Goal: Information Seeking & Learning: Learn about a topic

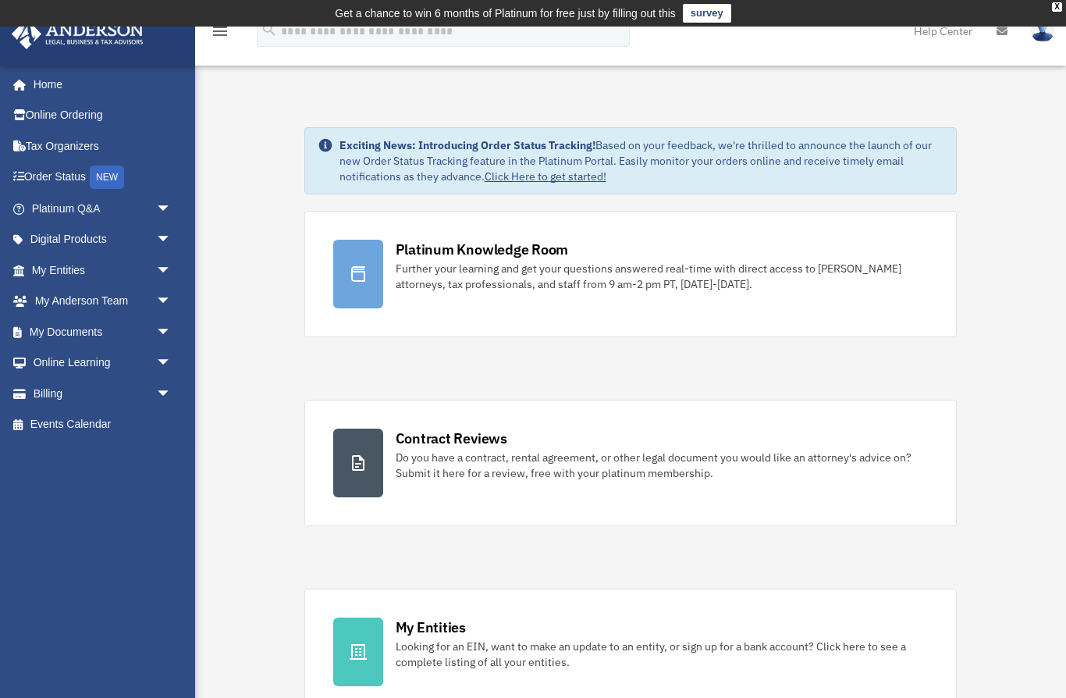
click at [526, 267] on div "Further your learning and get your questions answered real-time with direct acc…" at bounding box center [662, 276] width 533 height 31
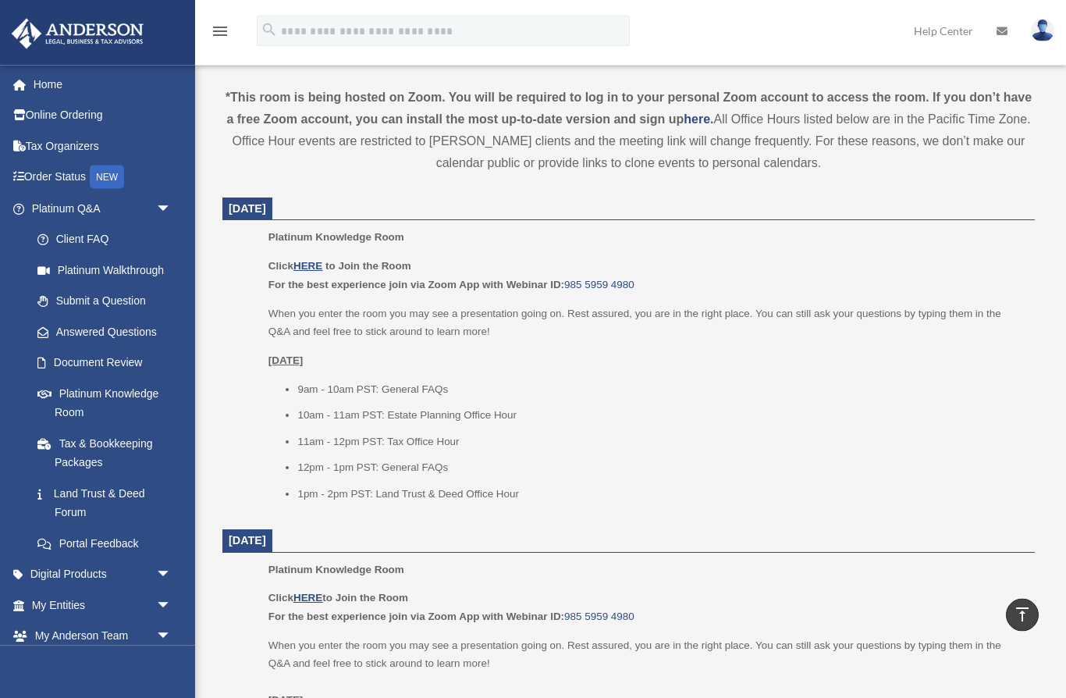
scroll to position [551, 0]
click at [314, 258] on u "HERE" at bounding box center [307, 264] width 29 height 12
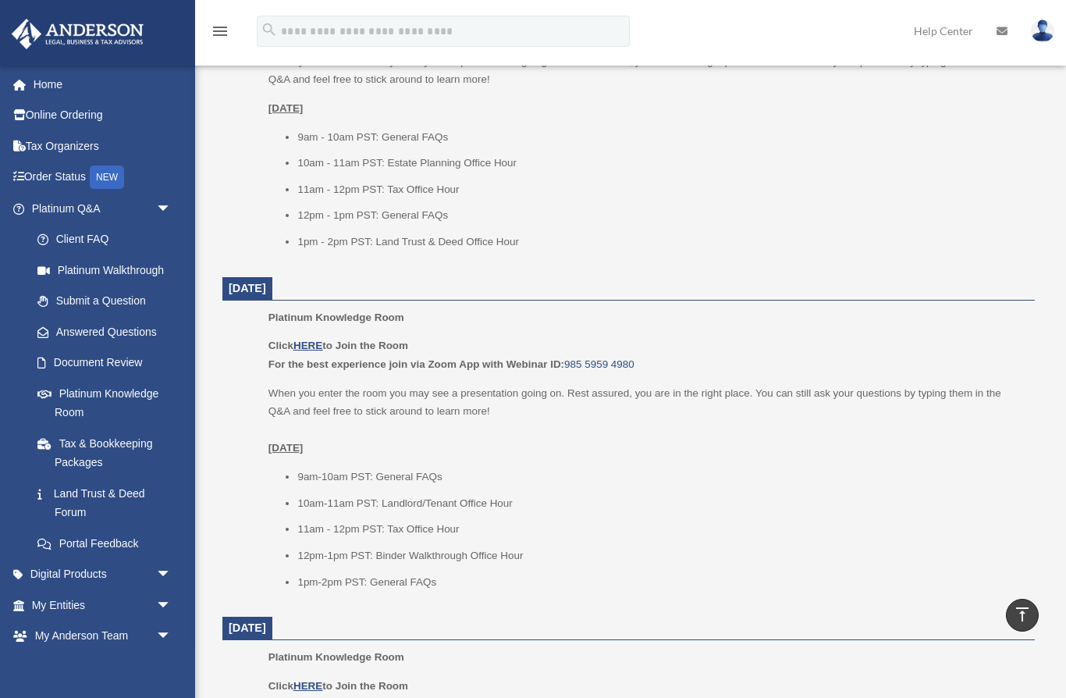
click at [121, 327] on link "Answered Questions" at bounding box center [108, 331] width 173 height 31
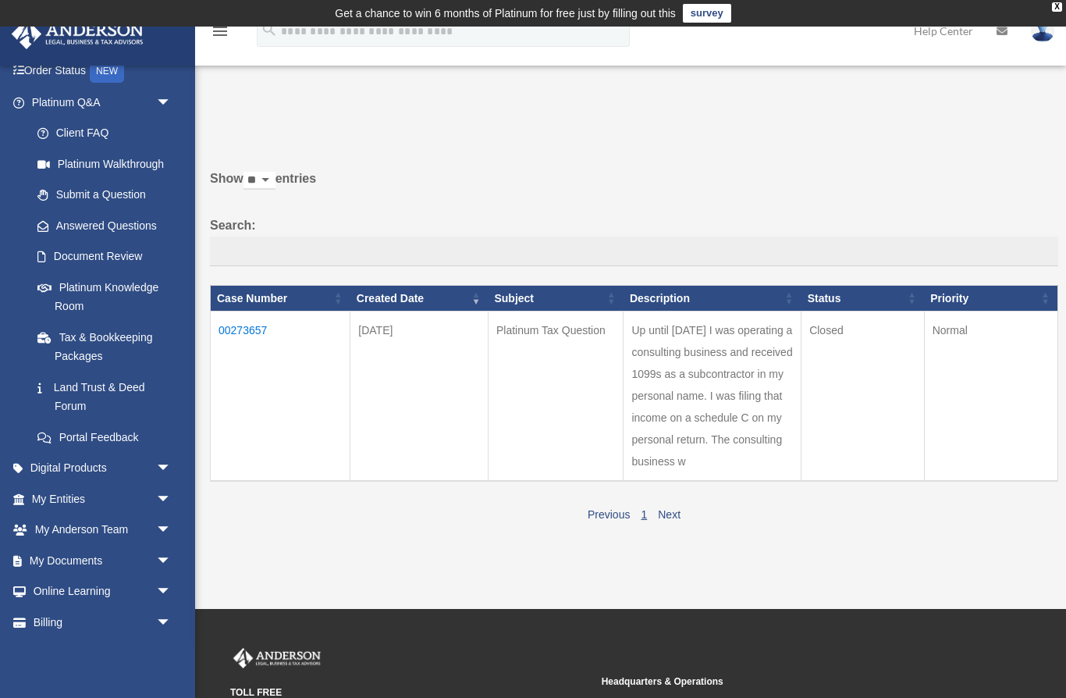
scroll to position [107, 0]
click at [93, 388] on link "Land Trust & Deed Forum" at bounding box center [104, 396] width 165 height 50
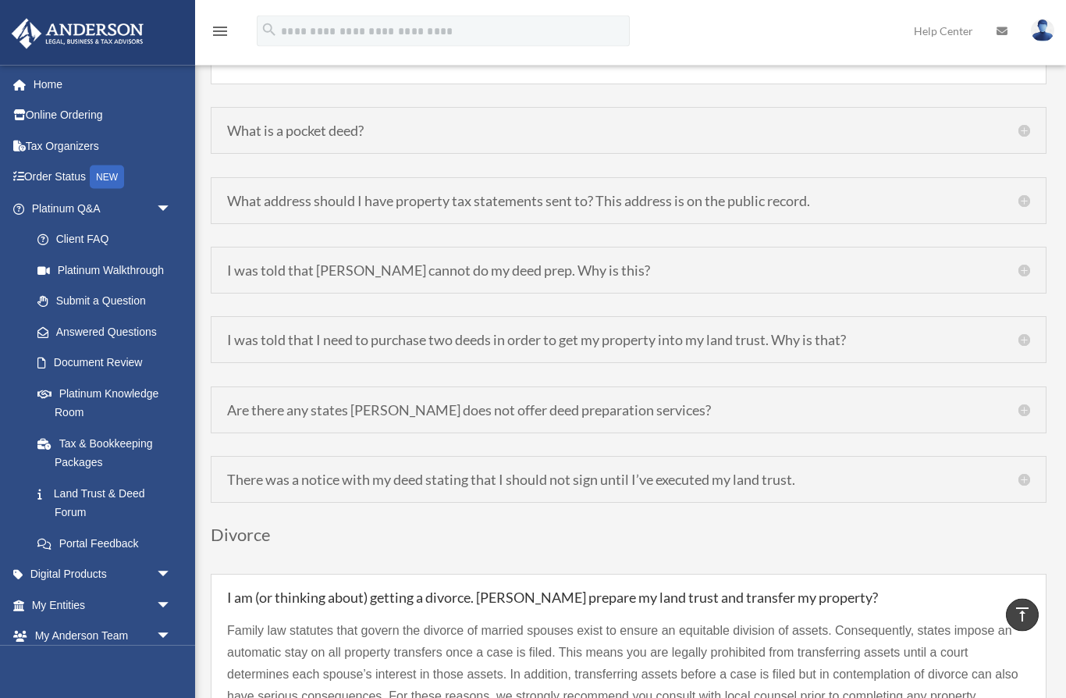
scroll to position [2523, 0]
click at [1012, 332] on h5 "I was told that I need to purchase two deeds in order to get my property into m…" at bounding box center [628, 339] width 803 height 14
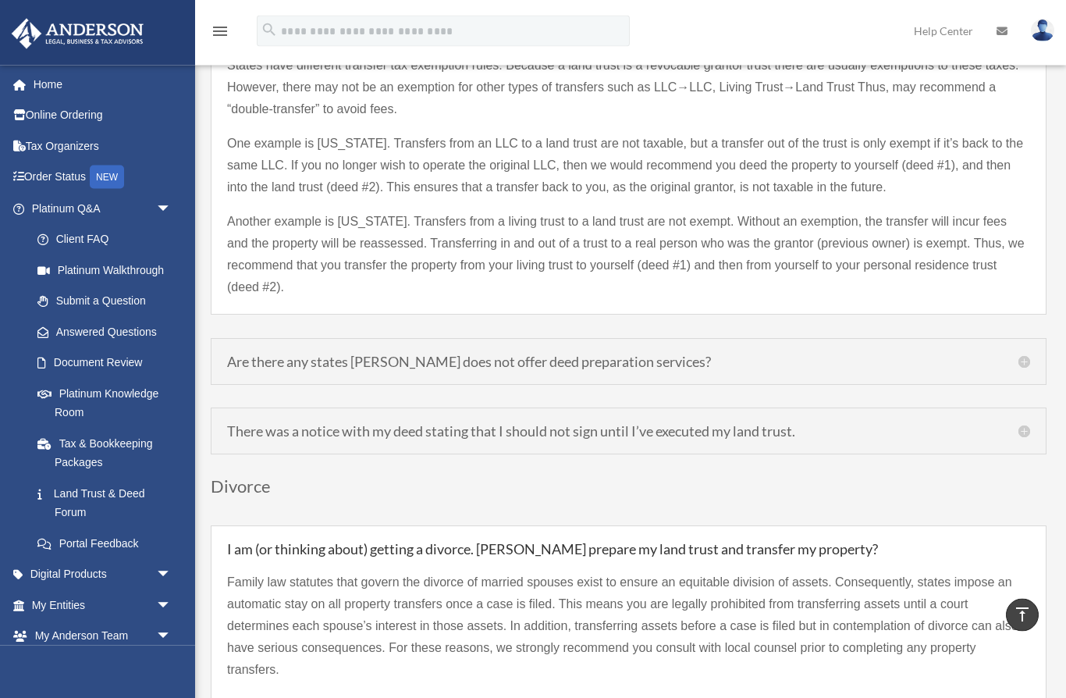
scroll to position [2468, 0]
click at [1024, 354] on h5 "Are there any states Anderson does not offer deed preparation services?" at bounding box center [628, 361] width 803 height 14
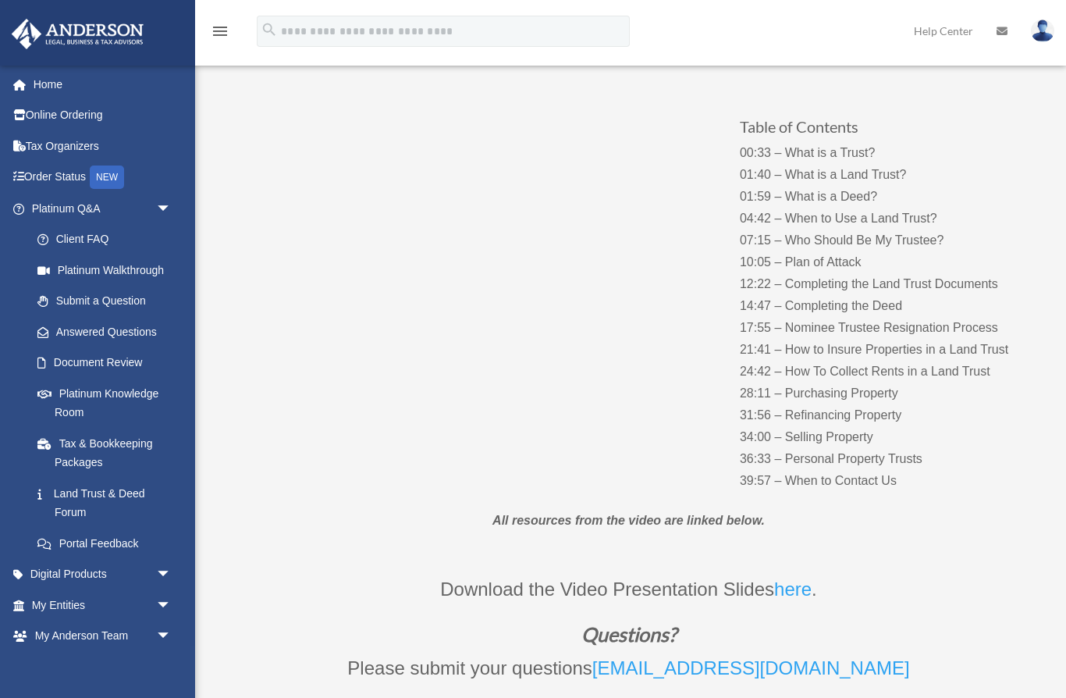
scroll to position [99, 0]
